Goal: Information Seeking & Learning: Learn about a topic

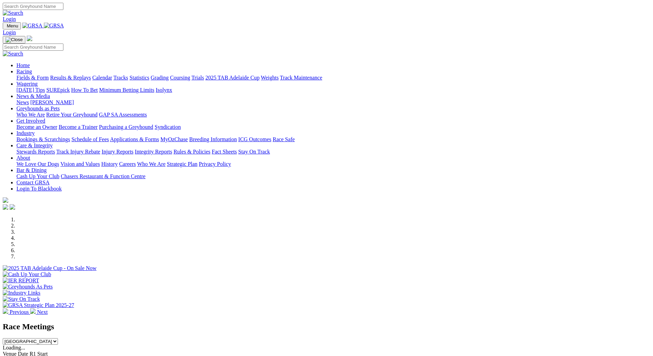
click at [49, 75] on link "Fields & Form" at bounding box center [32, 78] width 32 height 6
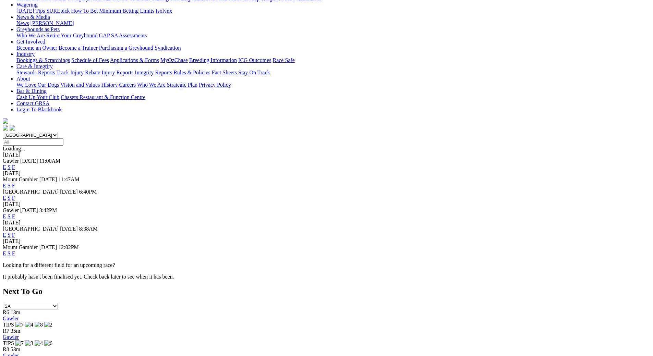
scroll to position [34, 0]
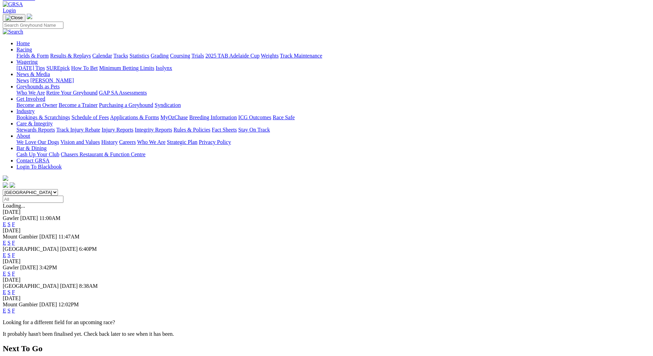
click at [15, 271] on link "F" at bounding box center [13, 274] width 3 height 6
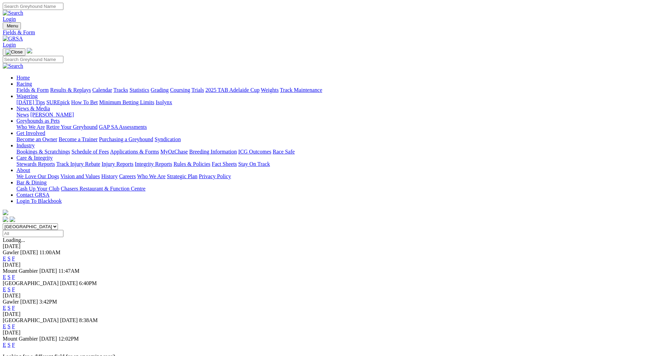
scroll to position [16, 0]
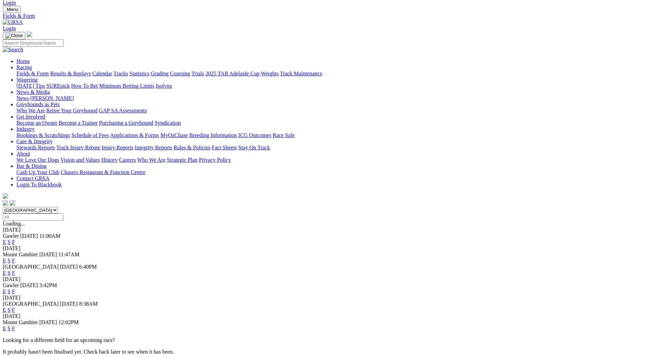
click at [15, 307] on link "F" at bounding box center [13, 310] width 3 height 6
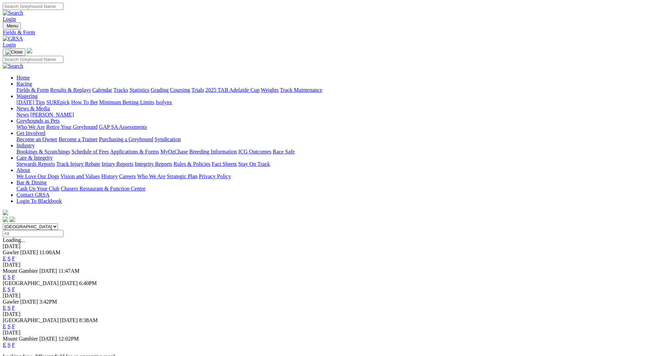
scroll to position [16, 0]
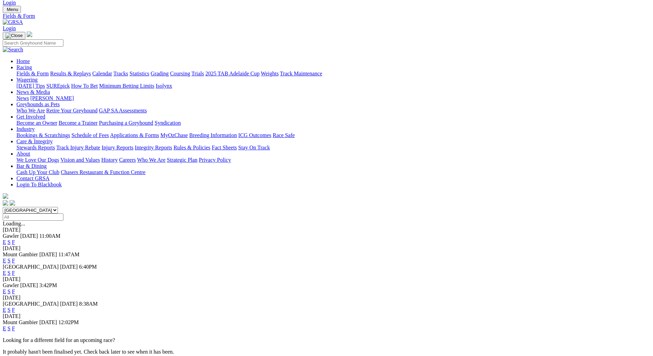
click at [15, 325] on link "F" at bounding box center [13, 328] width 3 height 6
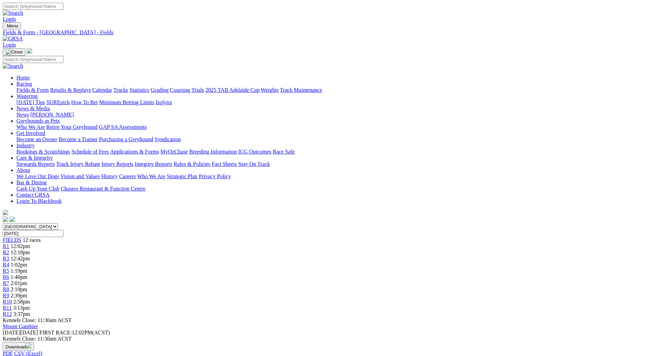
click at [49, 87] on link "Fields & Form" at bounding box center [32, 90] width 32 height 6
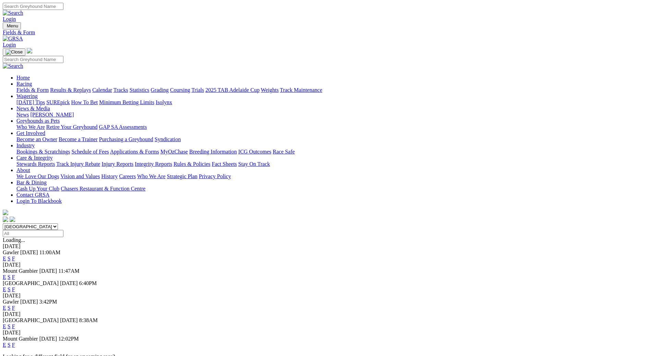
click at [15, 286] on link "F" at bounding box center [13, 289] width 3 height 6
